Goal: Task Accomplishment & Management: Manage account settings

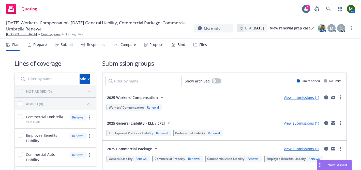
click at [34, 46] on div "Prepare" at bounding box center [39, 45] width 13 height 4
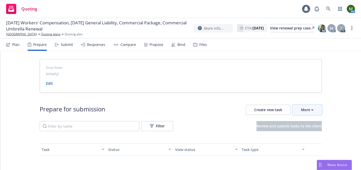
click at [311, 109] on icon "button" at bounding box center [312, 109] width 2 height 1
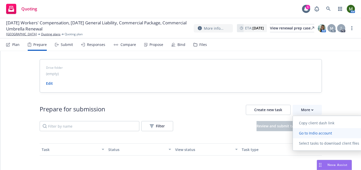
click at [309, 133] on span "Go to Indio account" at bounding box center [314, 133] width 45 height 5
